Goal: Information Seeking & Learning: Learn about a topic

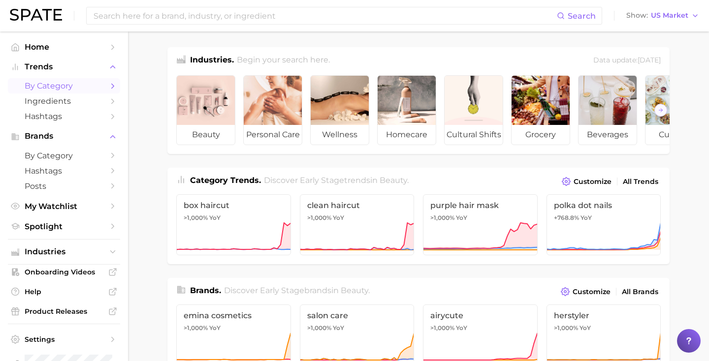
click at [61, 93] on link "by Category" at bounding box center [64, 85] width 112 height 15
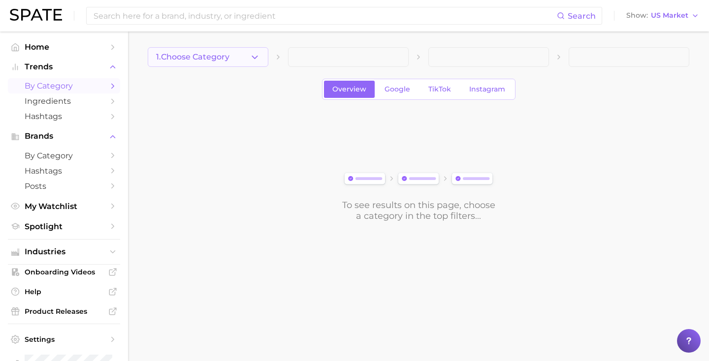
click at [227, 59] on span "1. Choose Category" at bounding box center [192, 57] width 73 height 9
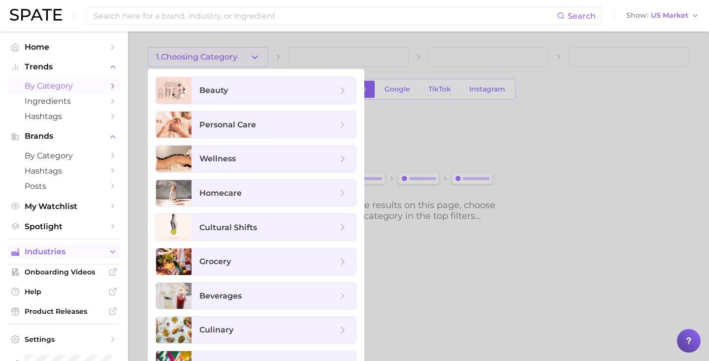
click at [61, 254] on span "Industries" at bounding box center [64, 252] width 79 height 9
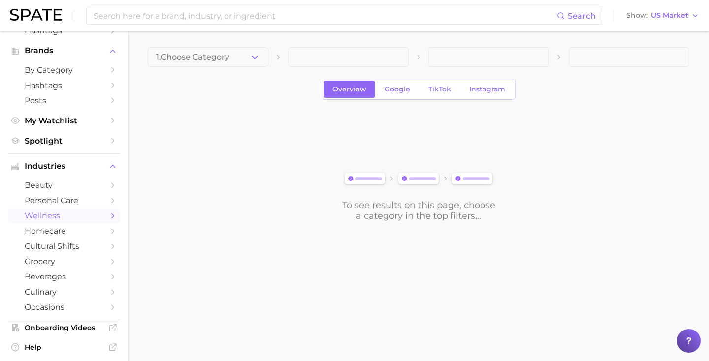
scroll to position [89, 0]
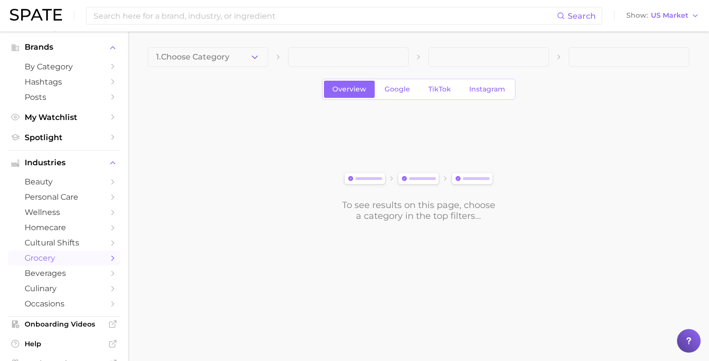
click at [53, 261] on span "grocery" at bounding box center [64, 258] width 79 height 9
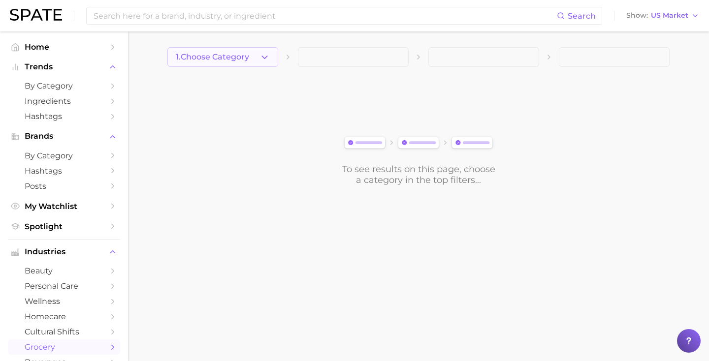
click at [254, 60] on button "1. Choose Category" at bounding box center [222, 57] width 111 height 20
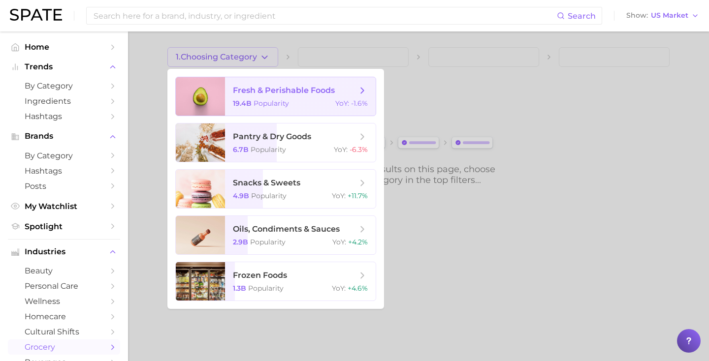
click at [265, 97] on span "fresh & perishable foods 19.4b Popularity YoY : -1.6%" at bounding box center [300, 96] width 151 height 38
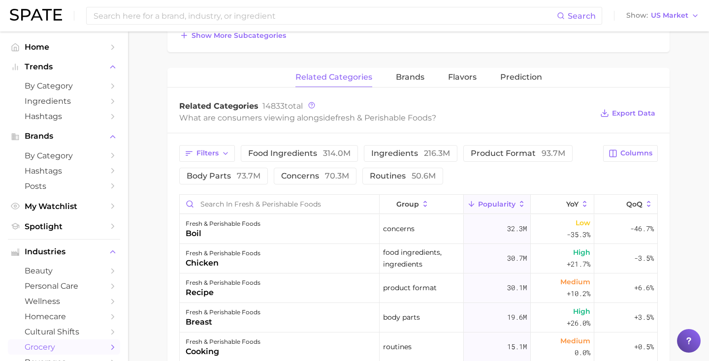
scroll to position [362, 0]
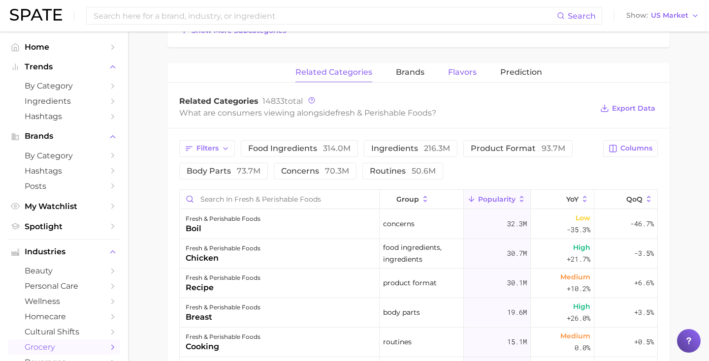
click at [464, 77] on button "Flavors" at bounding box center [462, 72] width 29 height 19
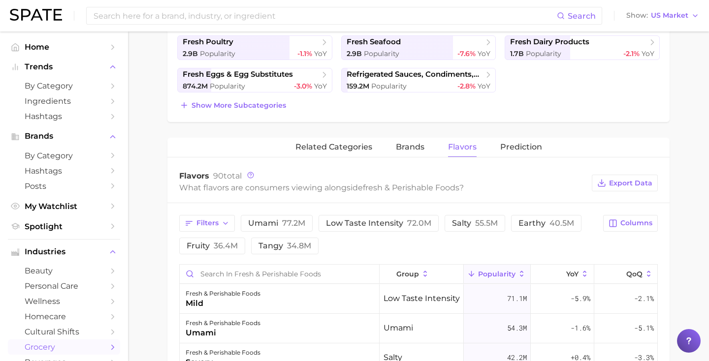
scroll to position [285, 0]
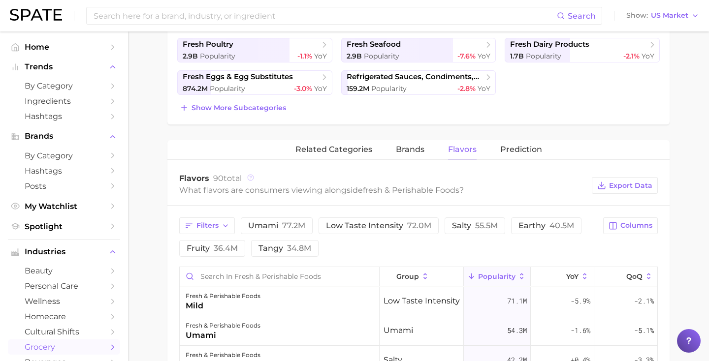
click at [253, 179] on circle at bounding box center [251, 178] width 6 height 6
click at [252, 178] on icon at bounding box center [250, 177] width 7 height 7
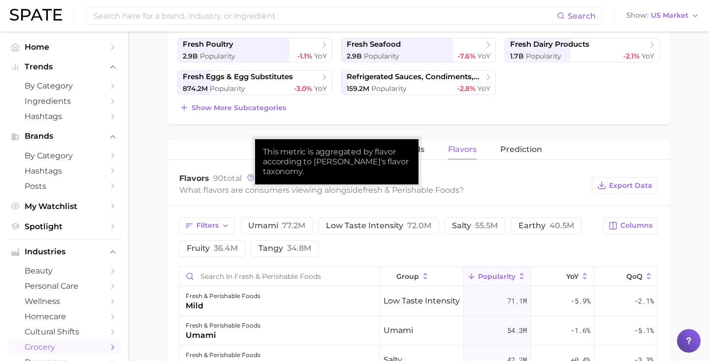
click at [379, 198] on div "Flavors 90 total What flavors are consumers viewing alongside fresh & perishabl…" at bounding box center [418, 185] width 502 height 39
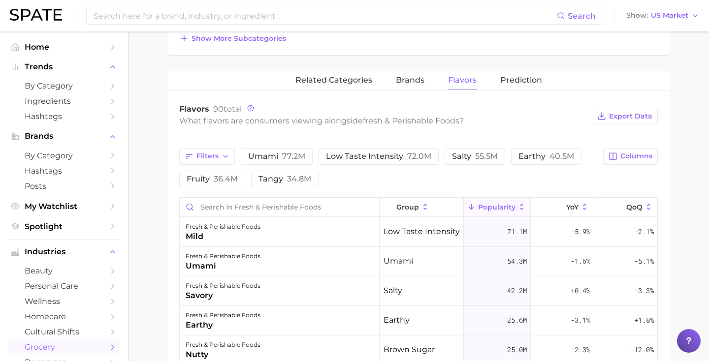
scroll to position [353, 0]
click at [621, 164] on button "Columns" at bounding box center [630, 157] width 55 height 17
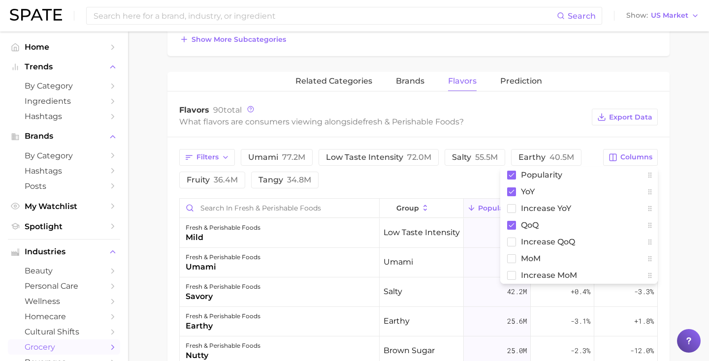
click at [557, 115] on div "What flavors are consumers viewing alongside fresh & perishable foods ?" at bounding box center [383, 121] width 408 height 13
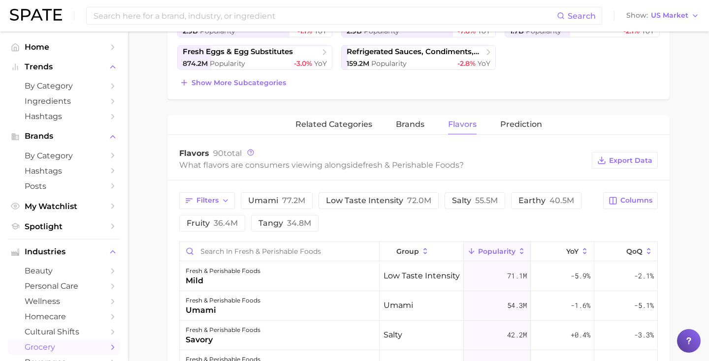
scroll to position [310, 0]
click at [192, 152] on span "Flavors" at bounding box center [194, 152] width 30 height 9
click at [196, 152] on span "Flavors" at bounding box center [194, 152] width 30 height 9
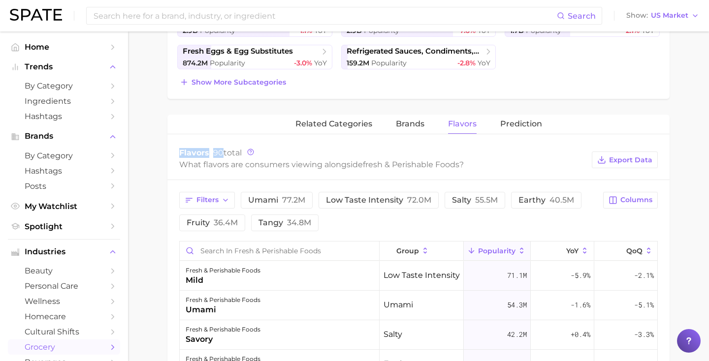
click at [196, 152] on span "Flavors" at bounding box center [194, 152] width 30 height 9
click at [181, 154] on span "Flavors" at bounding box center [194, 152] width 30 height 9
drag, startPoint x: 180, startPoint y: 153, endPoint x: 250, endPoint y: 153, distance: 70.4
click at [250, 153] on div "Flavors 90 total" at bounding box center [383, 153] width 408 height 10
click at [256, 153] on div "Flavors 90 total" at bounding box center [383, 153] width 408 height 10
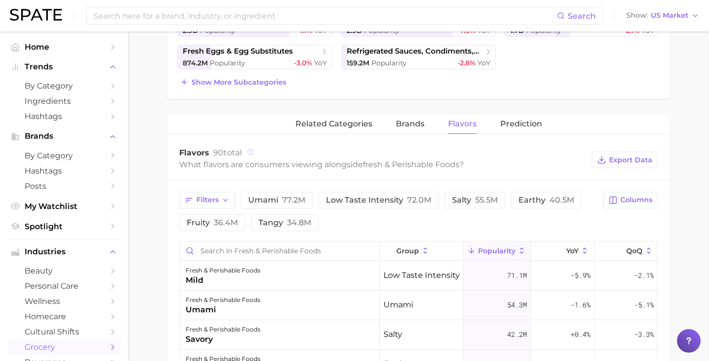
click at [252, 153] on icon at bounding box center [250, 152] width 7 height 7
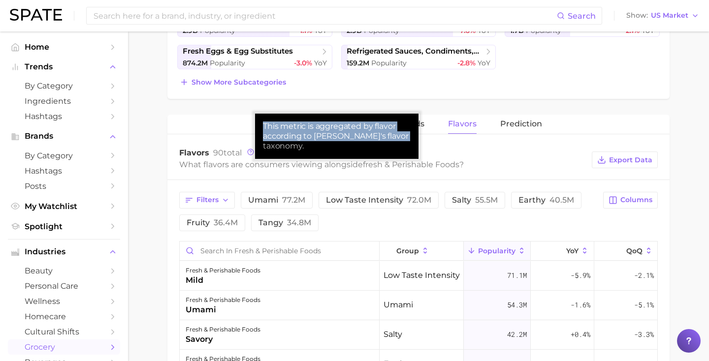
drag, startPoint x: 264, startPoint y: 127, endPoint x: 403, endPoint y: 134, distance: 139.1
click at [403, 134] on div "This metric is aggregated by flavor according to Spate's flavor taxonomy." at bounding box center [337, 137] width 148 height 30
copy div "This metric is aggregated by flavor according to Spate's flavor taxonomy"
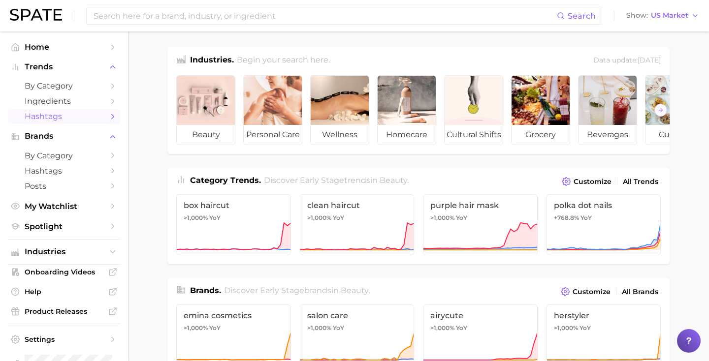
click at [58, 116] on span "Hashtags" at bounding box center [64, 116] width 79 height 9
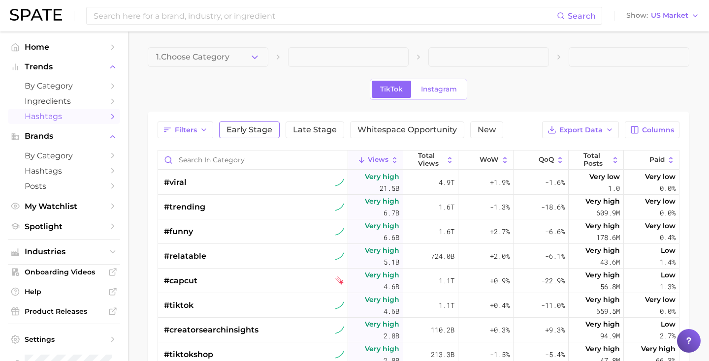
click at [250, 128] on span "Early Stage" at bounding box center [250, 130] width 46 height 8
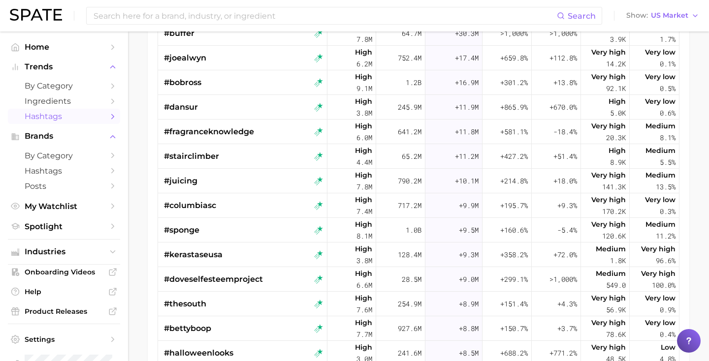
scroll to position [143, 0]
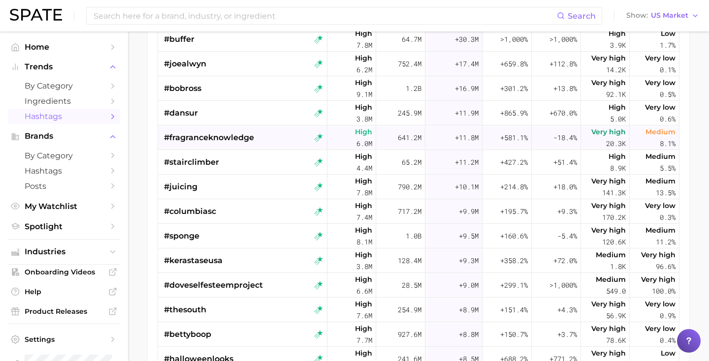
click at [209, 141] on span "#fragranceknowledge" at bounding box center [209, 138] width 90 height 12
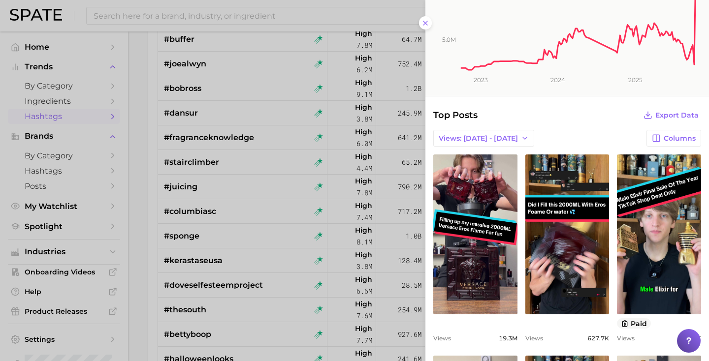
scroll to position [125, 0]
click at [366, 160] on div at bounding box center [354, 180] width 709 height 361
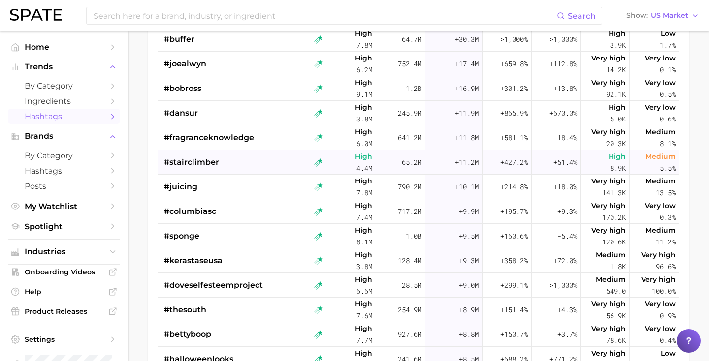
click at [246, 163] on div "#stairclimber" at bounding box center [243, 162] width 159 height 25
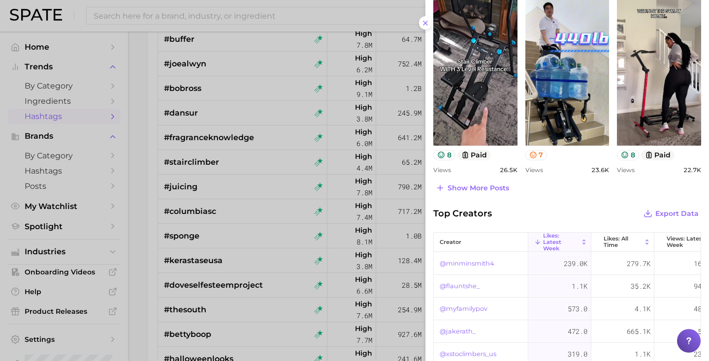
scroll to position [566, 0]
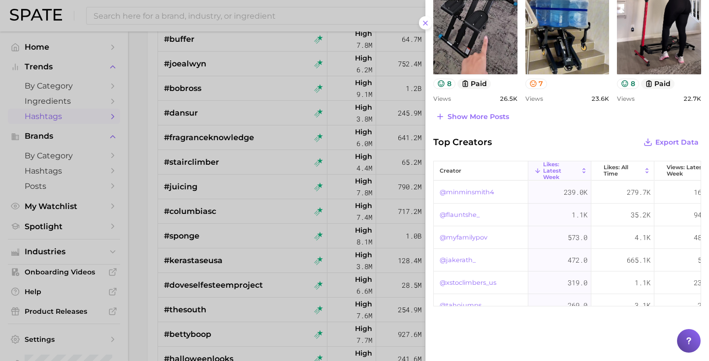
click at [258, 216] on div at bounding box center [354, 180] width 709 height 361
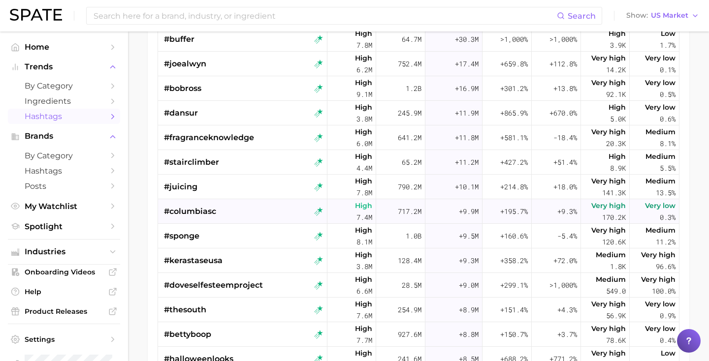
click at [233, 216] on div "#columbiasc" at bounding box center [243, 211] width 159 height 25
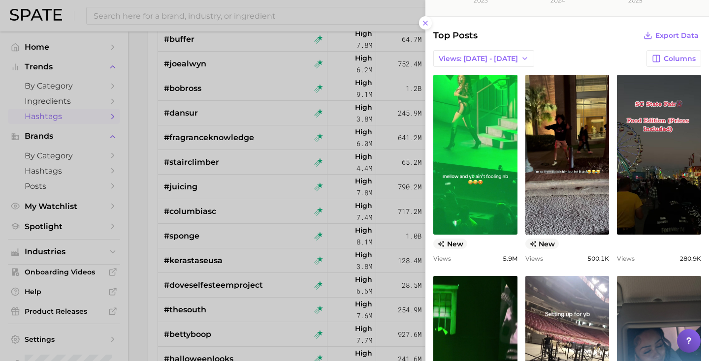
scroll to position [175, 0]
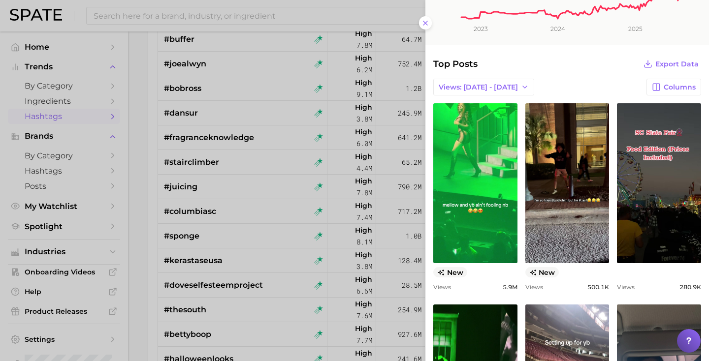
click at [258, 198] on div at bounding box center [354, 180] width 709 height 361
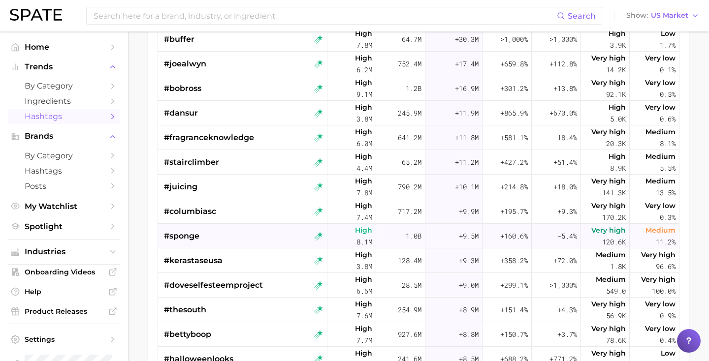
click at [227, 241] on div "#sponge" at bounding box center [243, 236] width 159 height 25
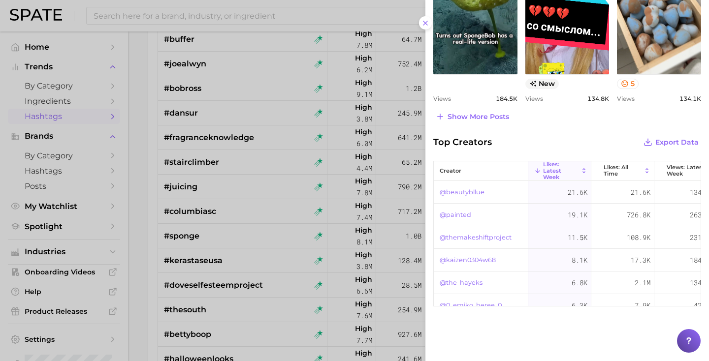
click at [332, 227] on div at bounding box center [354, 180] width 709 height 361
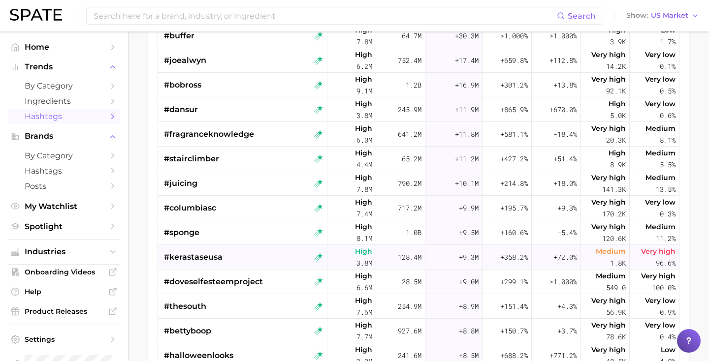
click at [210, 260] on span "#kerastaseusa" at bounding box center [193, 258] width 59 height 12
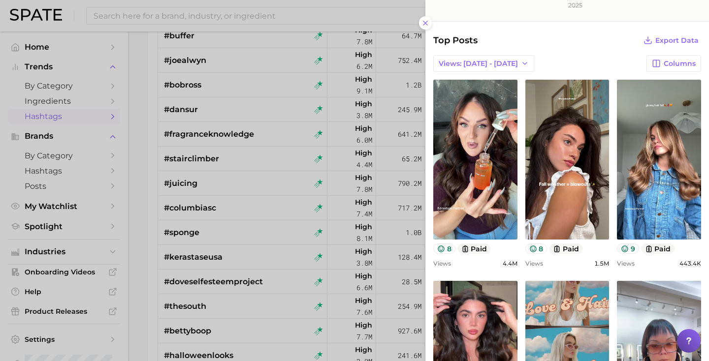
click at [320, 249] on div at bounding box center [354, 180] width 709 height 361
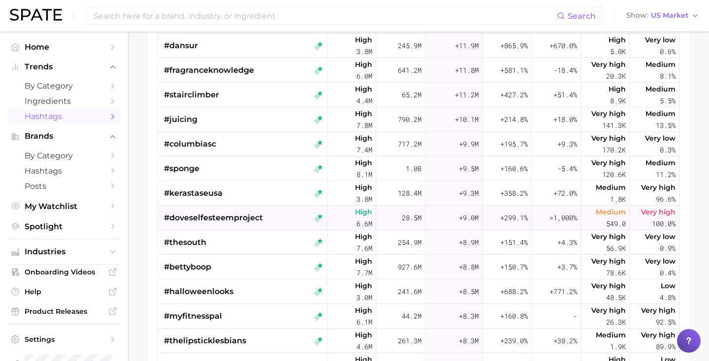
click at [227, 222] on span "#doveselfesteemproject" at bounding box center [213, 218] width 99 height 12
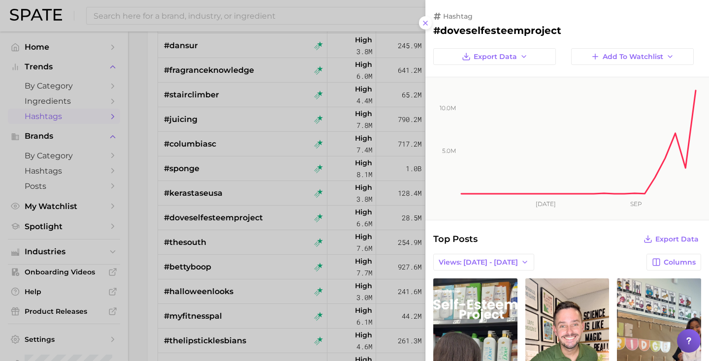
click at [284, 216] on div at bounding box center [354, 180] width 709 height 361
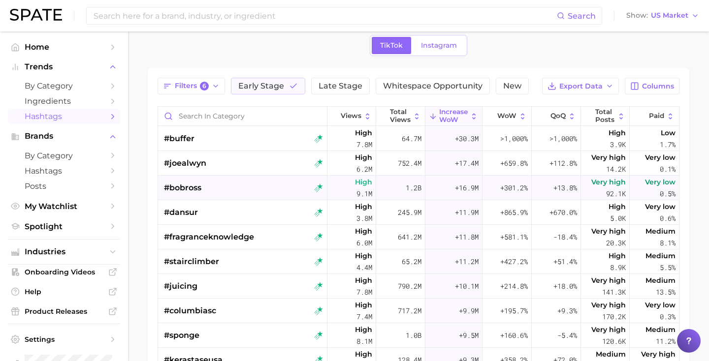
click at [219, 193] on div "#bobross" at bounding box center [243, 188] width 159 height 25
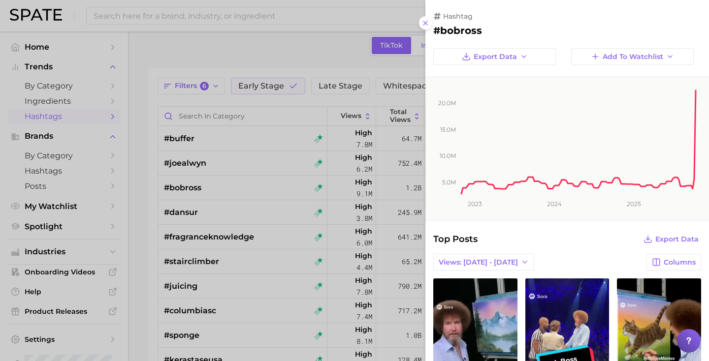
click at [462, 33] on h2 "#bobross" at bounding box center [567, 31] width 268 height 12
copy h2 "bobross"
